Goal: Task Accomplishment & Management: Complete application form

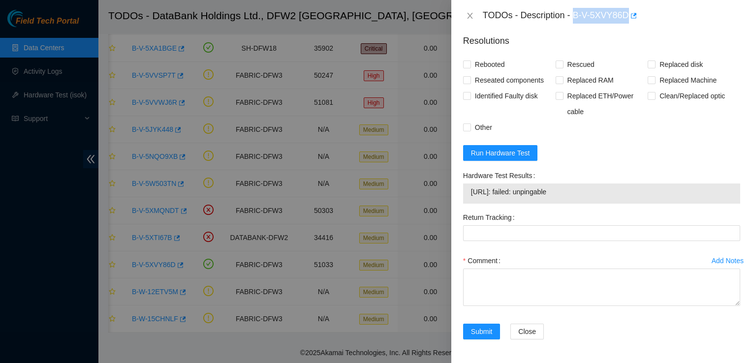
scroll to position [838, 0]
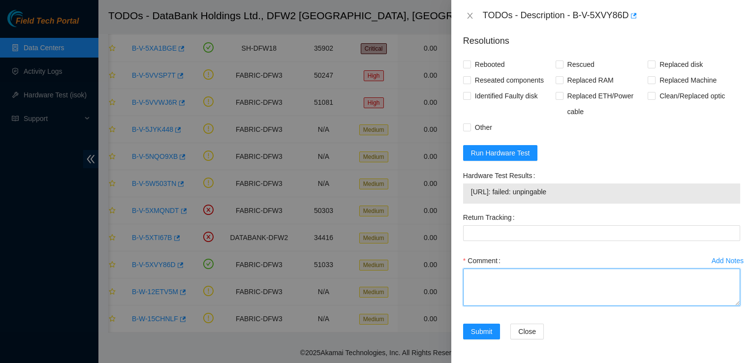
click at [480, 276] on textarea "Comment" at bounding box center [601, 287] width 277 height 37
paste textarea "Safely shut down by typing CTRL-ALT-DEL or with the Power Button in Front. Repl…"
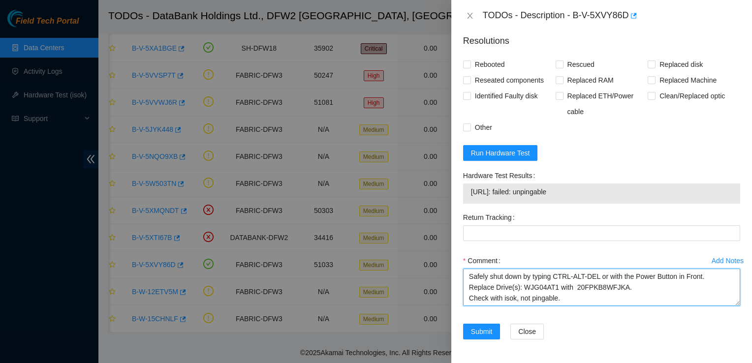
scroll to position [19, 0]
type textarea "Safely shut down by typing CTRL-ALT-DEL or with the Power Button in Front. Repl…"
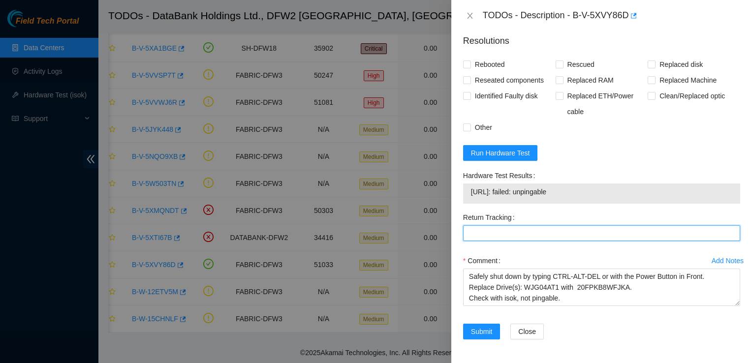
click at [512, 239] on Tracking "Return Tracking" at bounding box center [601, 233] width 277 height 16
paste Tracking "463470064173"
type Tracking "463470064173"
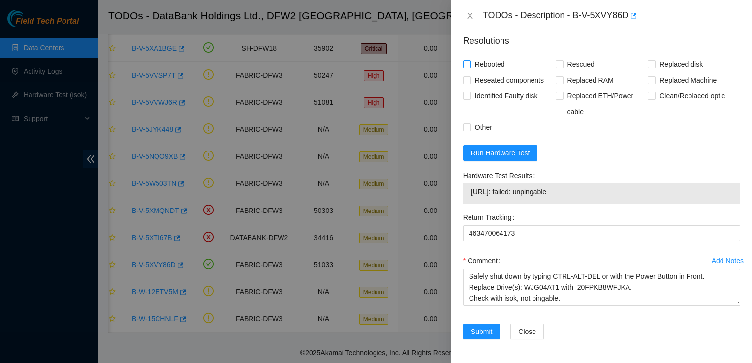
click at [490, 65] on span "Rebooted" at bounding box center [490, 65] width 38 height 16
click at [470, 65] on input "Rebooted" at bounding box center [466, 64] width 7 height 7
checkbox input "true"
click at [487, 80] on span "Reseated components" at bounding box center [509, 80] width 77 height 16
click at [470, 80] on input "Reseated components" at bounding box center [466, 79] width 7 height 7
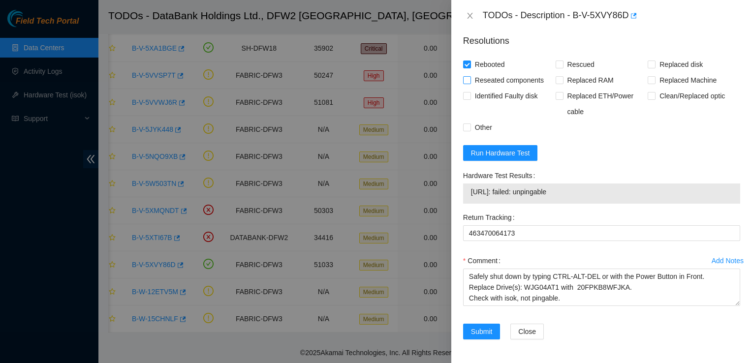
checkbox input "true"
click at [656, 60] on span "Replaced disk" at bounding box center [681, 65] width 51 height 16
click at [655, 61] on input "Replaced disk" at bounding box center [651, 64] width 7 height 7
checkbox input "true"
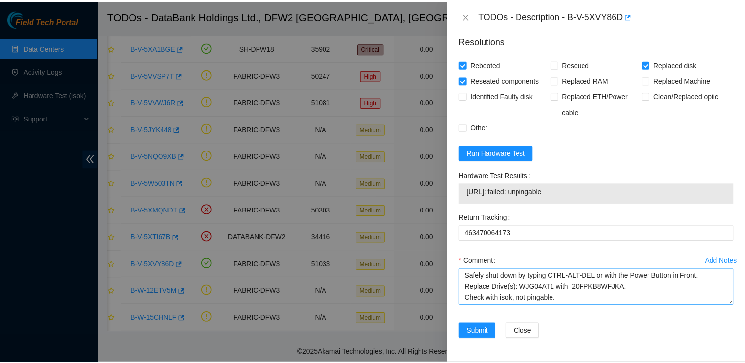
scroll to position [22, 0]
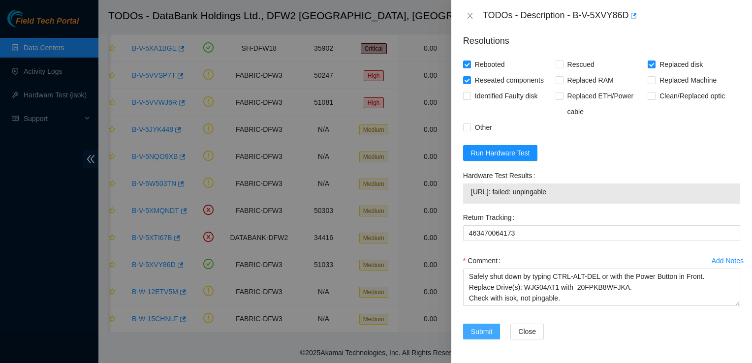
click at [484, 330] on span "Submit" at bounding box center [482, 331] width 22 height 11
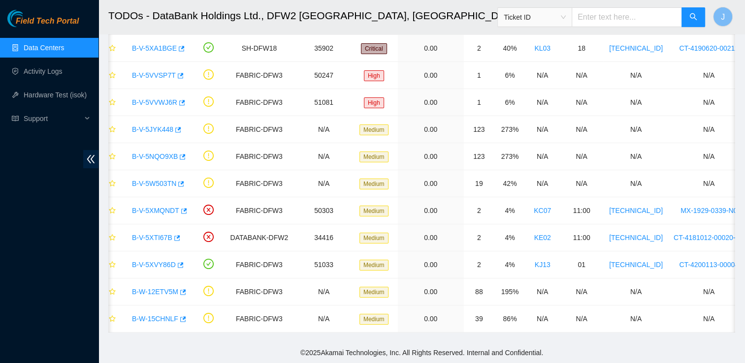
scroll to position [264, 0]
